Goal: Transaction & Acquisition: Obtain resource

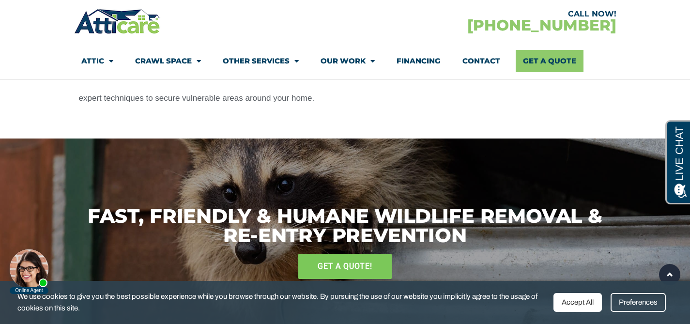
scroll to position [1635, 0]
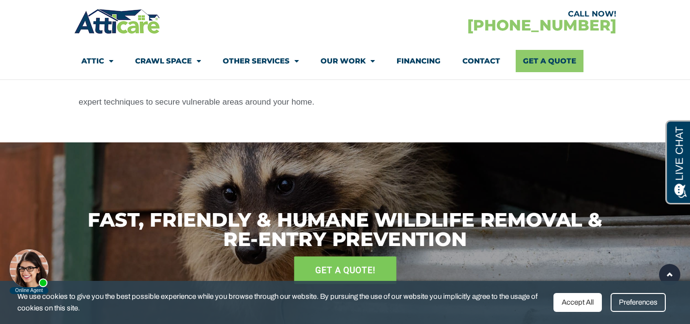
click at [340, 263] on span "GET A QUOTE!" at bounding box center [345, 270] width 60 height 17
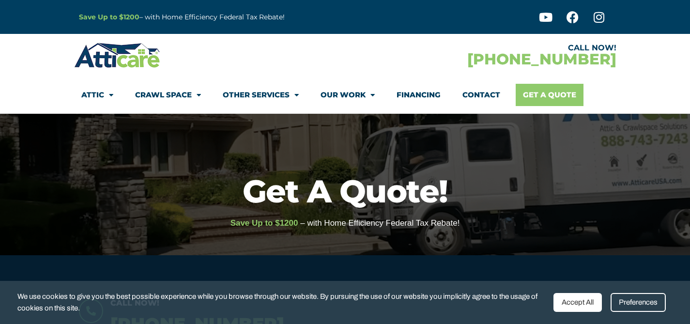
click at [552, 94] on link "Get A Quote" at bounding box center [550, 95] width 68 height 22
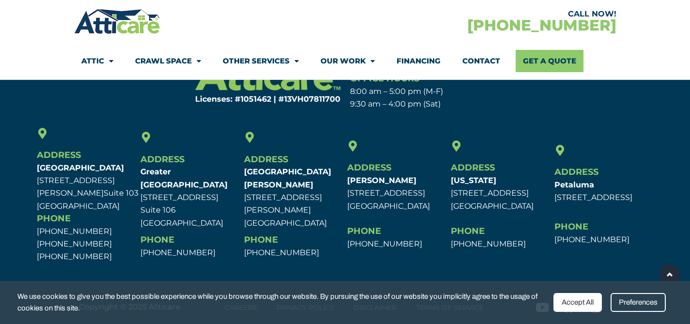
scroll to position [733, 0]
